Goal: Browse casually

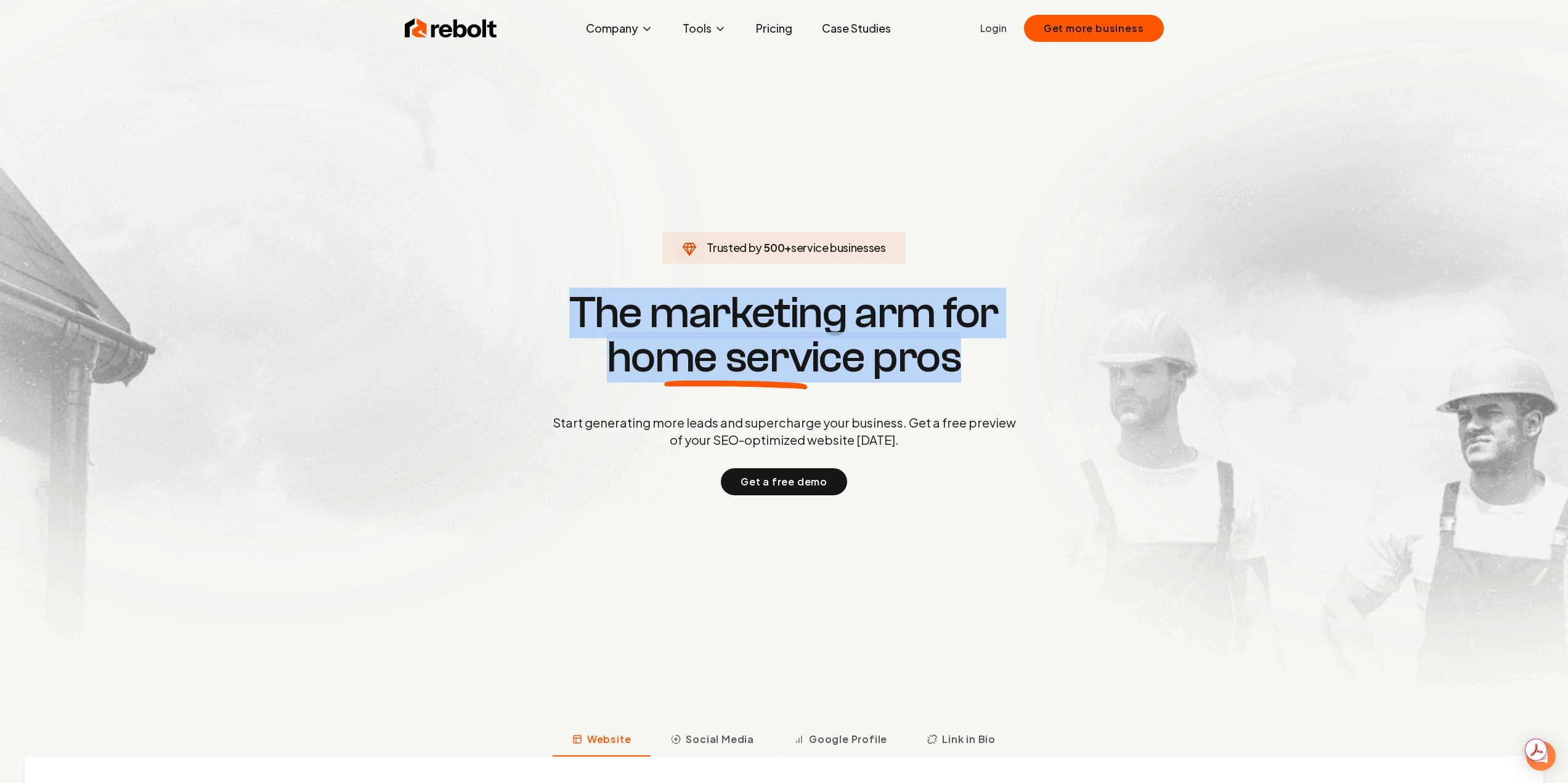
drag, startPoint x: 568, startPoint y: 301, endPoint x: 978, endPoint y: 361, distance: 414.4
click at [978, 361] on h1 "The marketing arm for home service pros" at bounding box center [784, 335] width 592 height 89
drag, startPoint x: 978, startPoint y: 361, endPoint x: 563, endPoint y: 305, distance: 418.8
click at [563, 305] on h1 "The marketing arm for home service pros" at bounding box center [784, 335] width 592 height 89
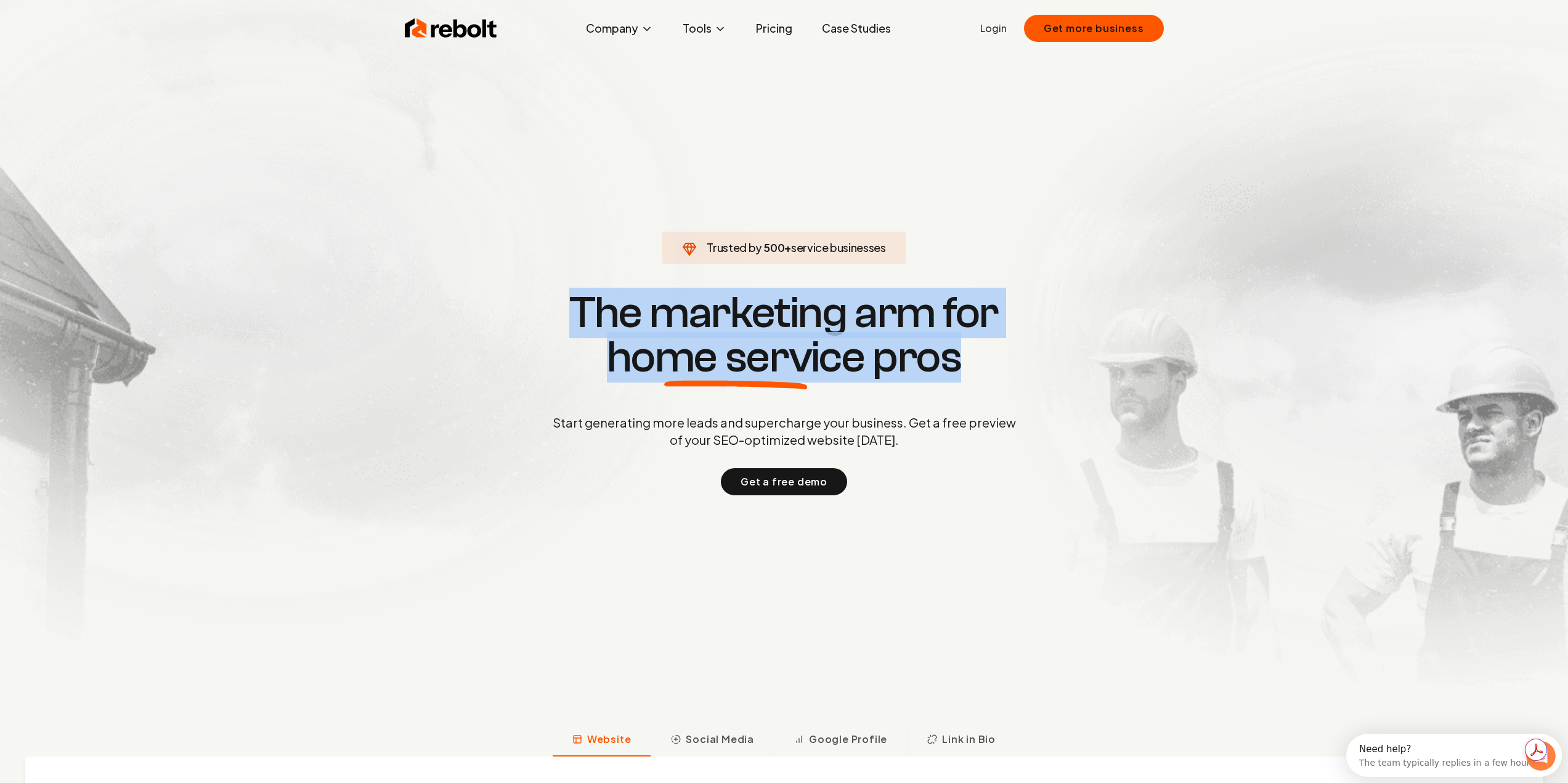
click at [563, 305] on h1 "The marketing arm for home service pros" at bounding box center [784, 335] width 592 height 89
drag, startPoint x: 568, startPoint y: 298, endPoint x: 960, endPoint y: 372, distance: 398.9
click at [960, 372] on h1 "The marketing arm for home service pros" at bounding box center [784, 335] width 592 height 89
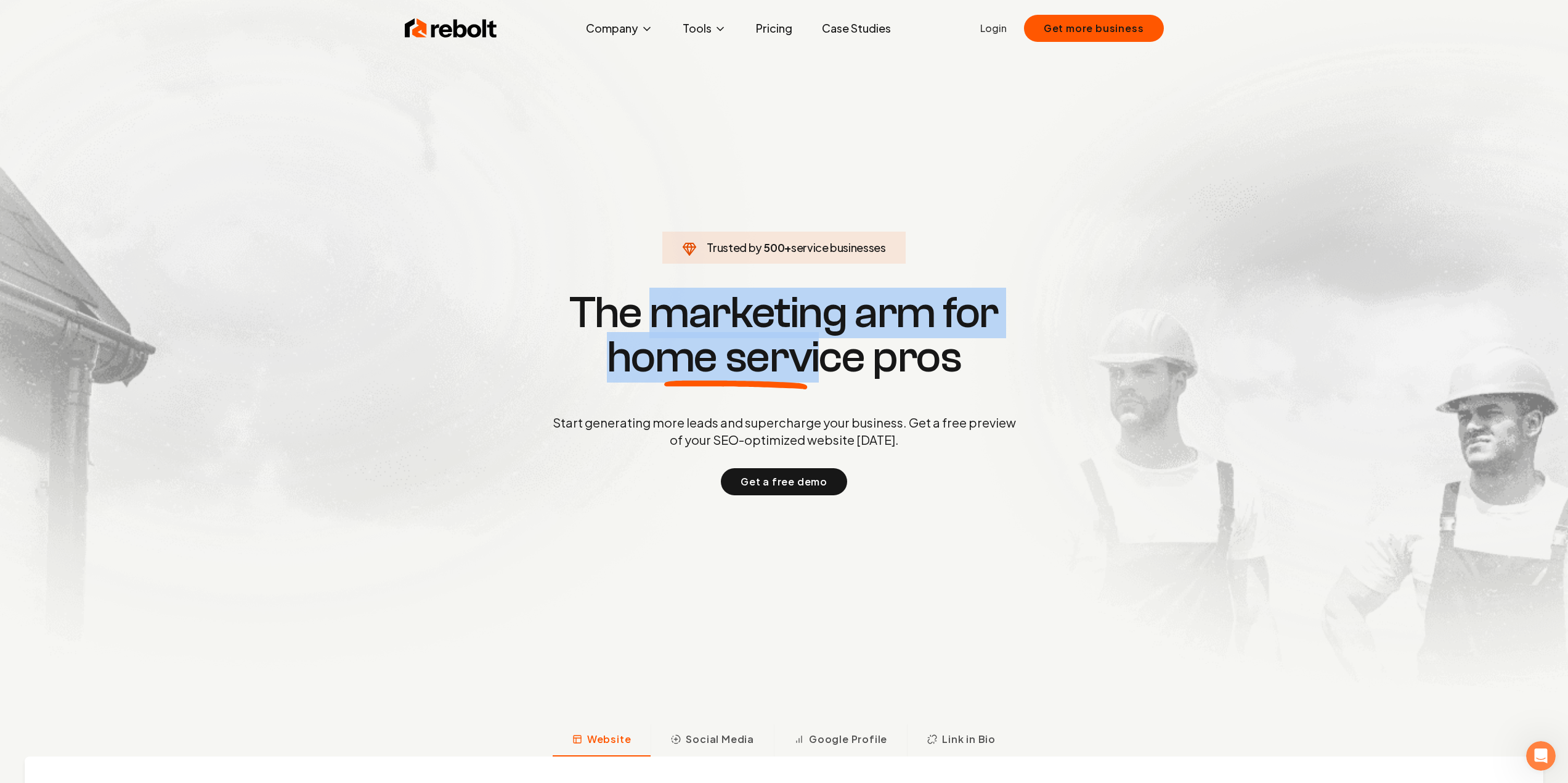
drag, startPoint x: 653, startPoint y: 320, endPoint x: 828, endPoint y: 354, distance: 178.3
click at [828, 354] on h1 "The marketing arm for home service pros" at bounding box center [784, 335] width 592 height 89
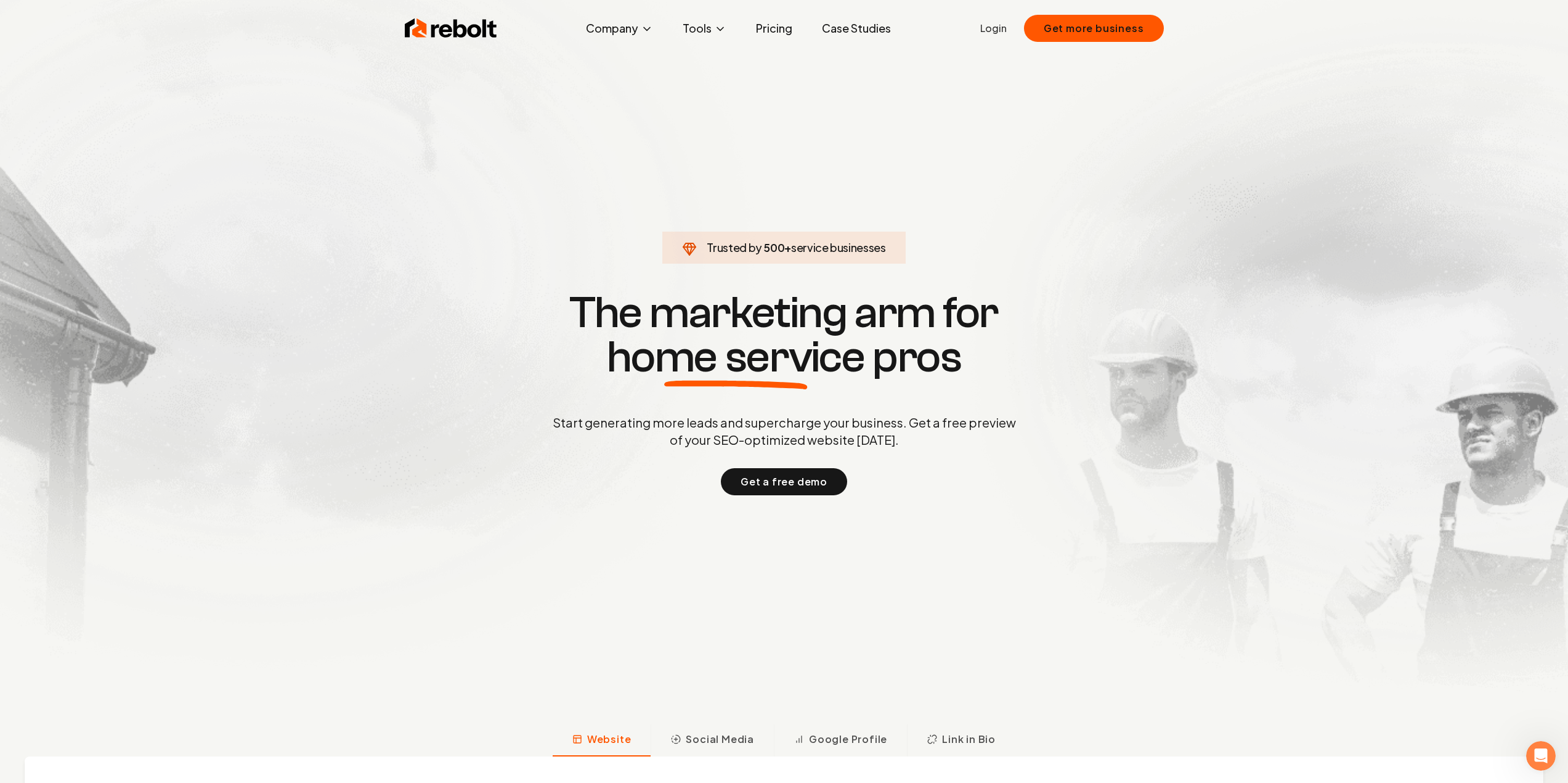
click at [868, 360] on h1 "The marketing arm for home service pros" at bounding box center [784, 335] width 592 height 89
